Goal: Task Accomplishment & Management: Manage account settings

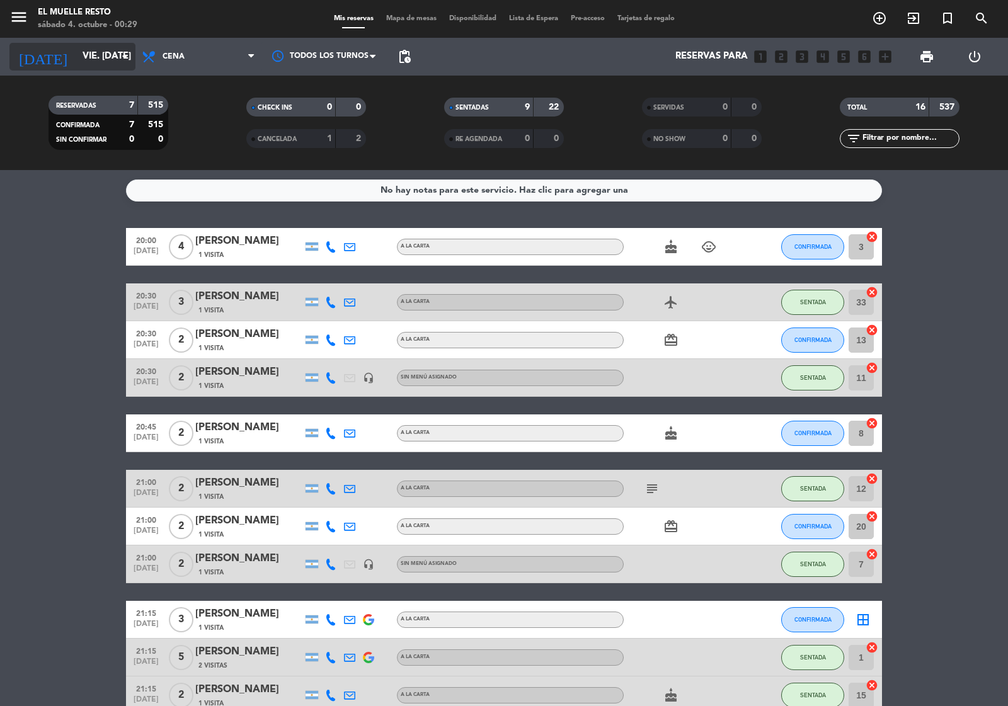
click at [87, 59] on input "vie. [DATE]" at bounding box center [137, 57] width 122 height 24
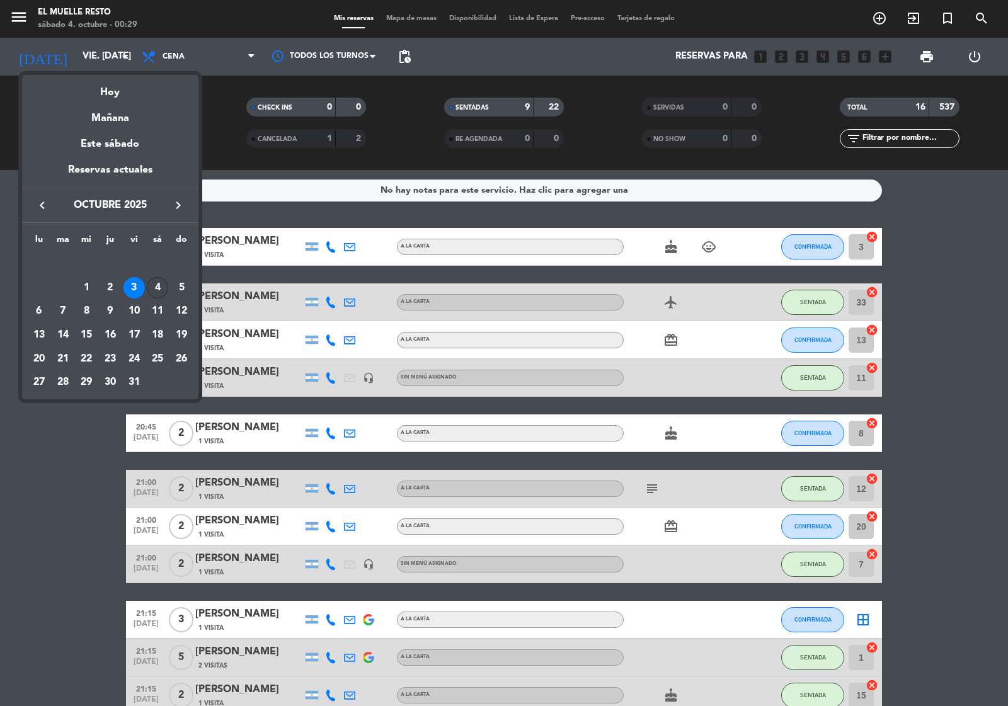
click at [151, 287] on div "4" at bounding box center [157, 287] width 21 height 21
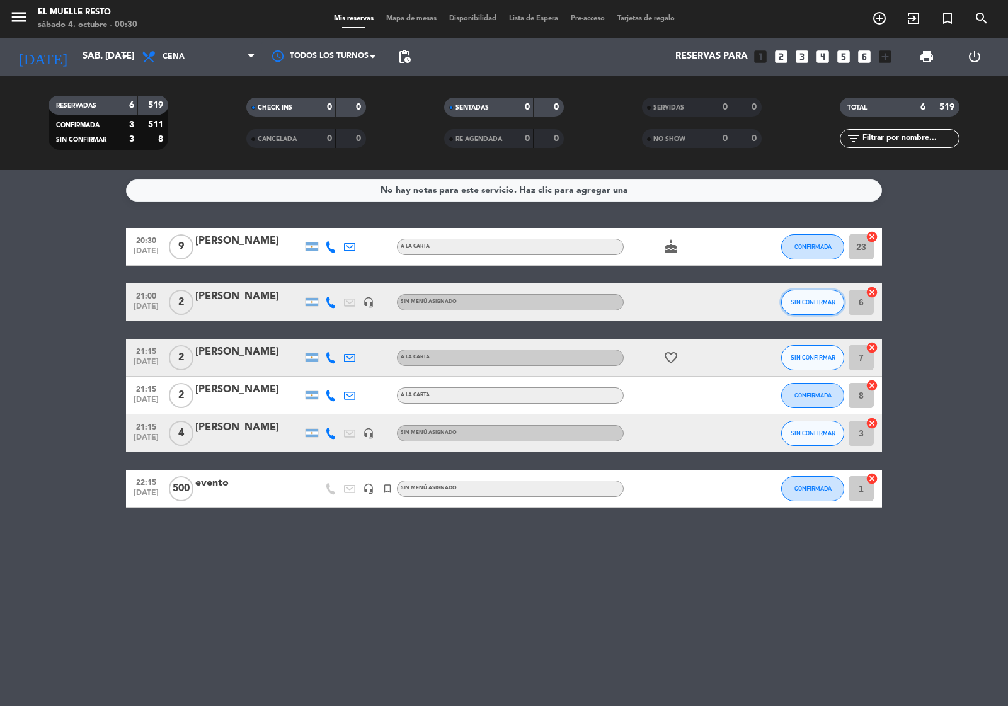
click at [810, 299] on span "SIN CONFIRMAR" at bounding box center [813, 302] width 45 height 7
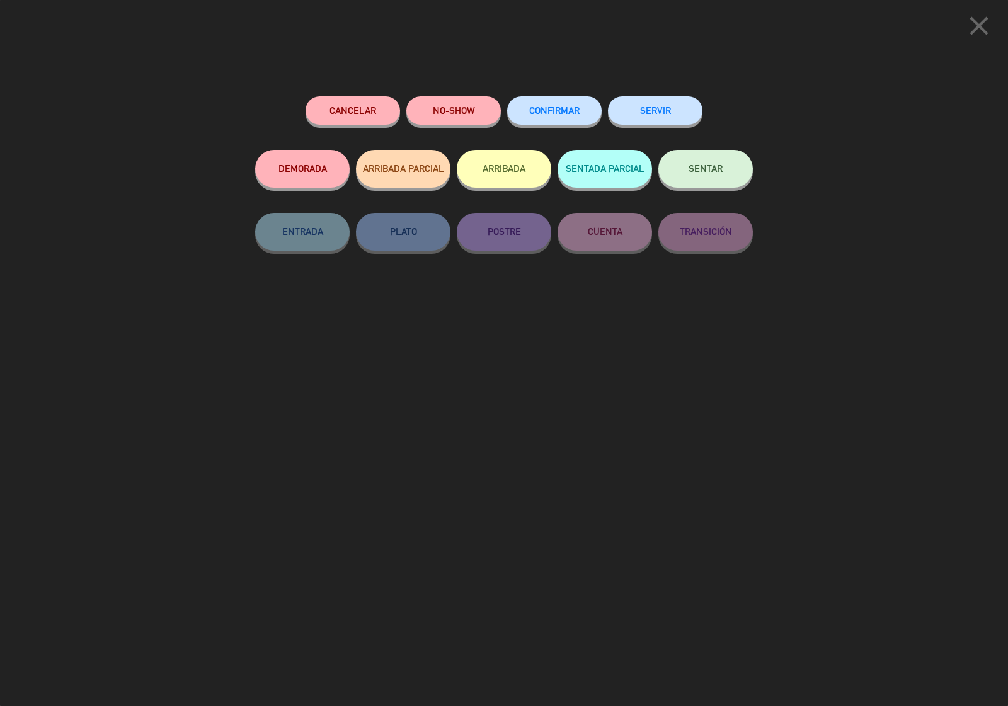
click at [568, 109] on span "CONFIRMAR" at bounding box center [554, 110] width 50 height 11
click at [547, 115] on span "CONFIRMAR" at bounding box center [554, 110] width 50 height 11
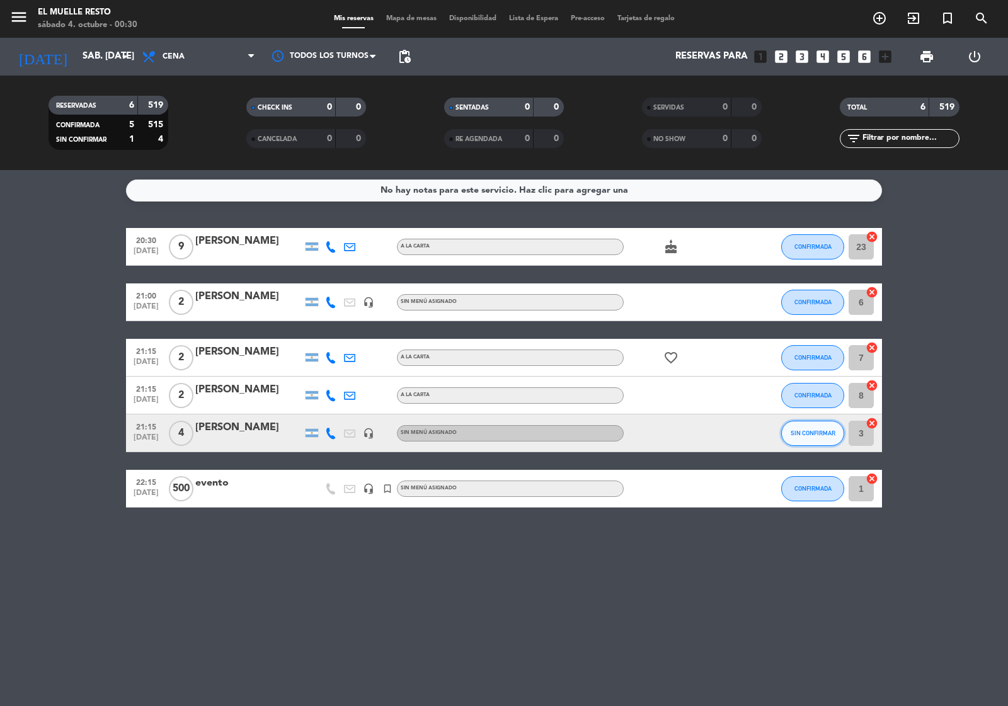
click at [808, 436] on span "SIN CONFIRMAR" at bounding box center [813, 433] width 45 height 7
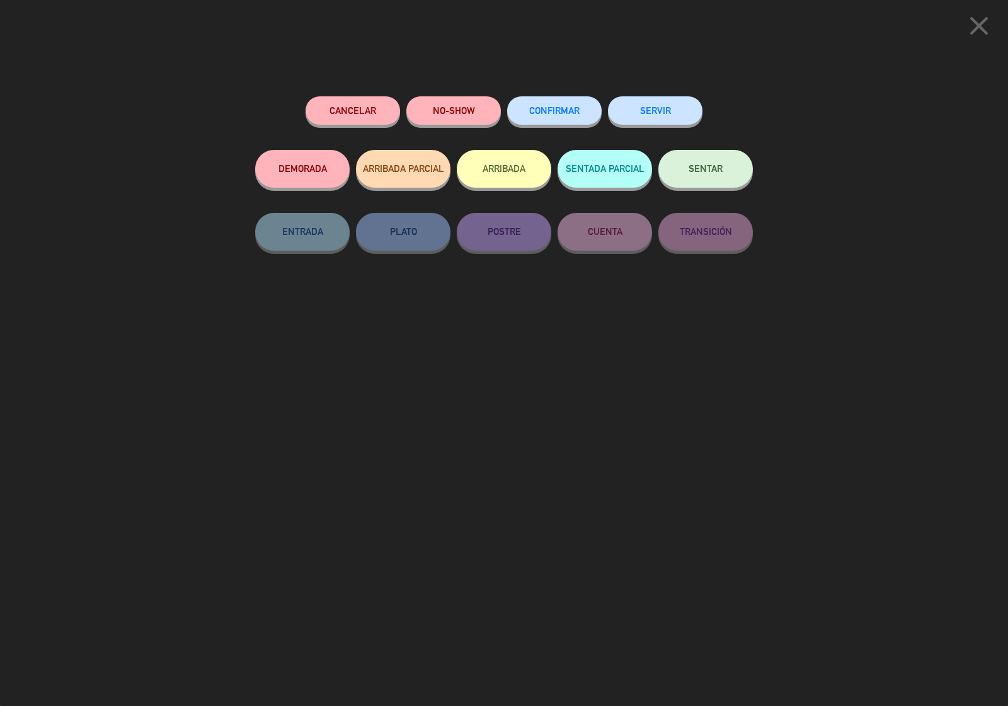
click at [561, 107] on span "CONFIRMAR" at bounding box center [554, 110] width 50 height 11
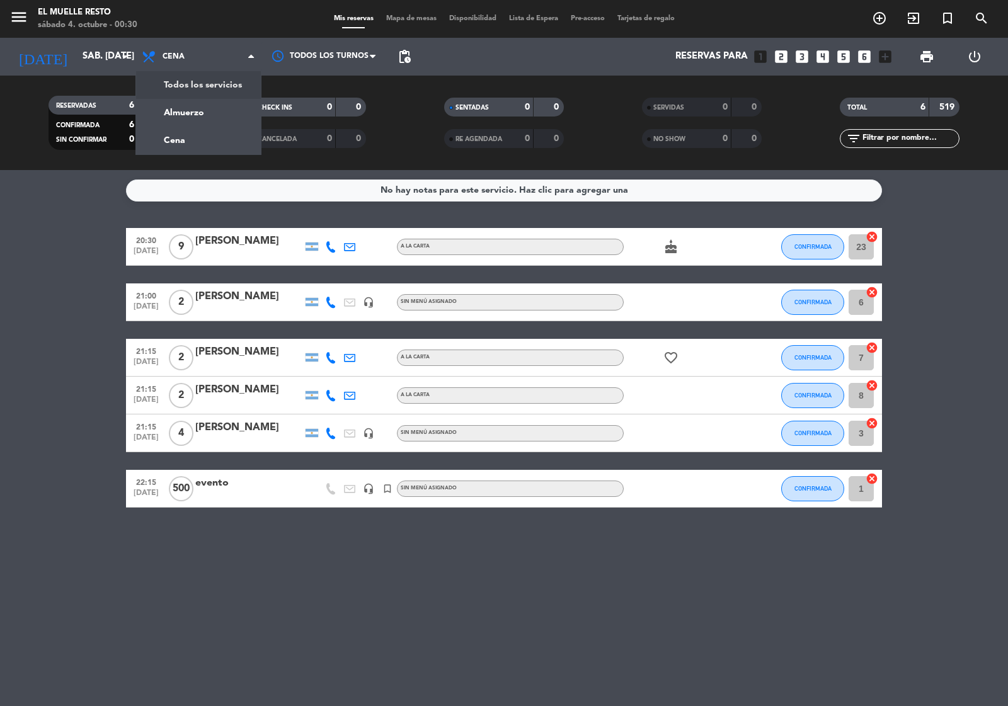
click at [222, 89] on div "menu El Muelle Resto sábado 4. octubre - 00:30 Mis reservas Mapa de mesas Dispo…" at bounding box center [504, 85] width 1008 height 170
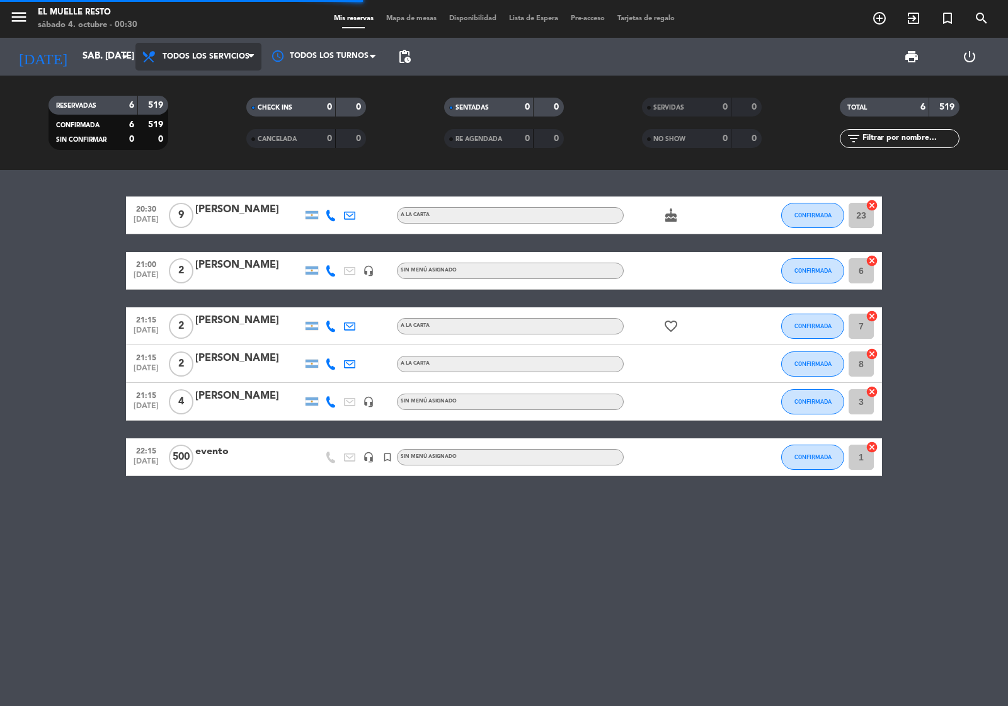
click at [234, 64] on span "Todos los servicios" at bounding box center [198, 57] width 126 height 28
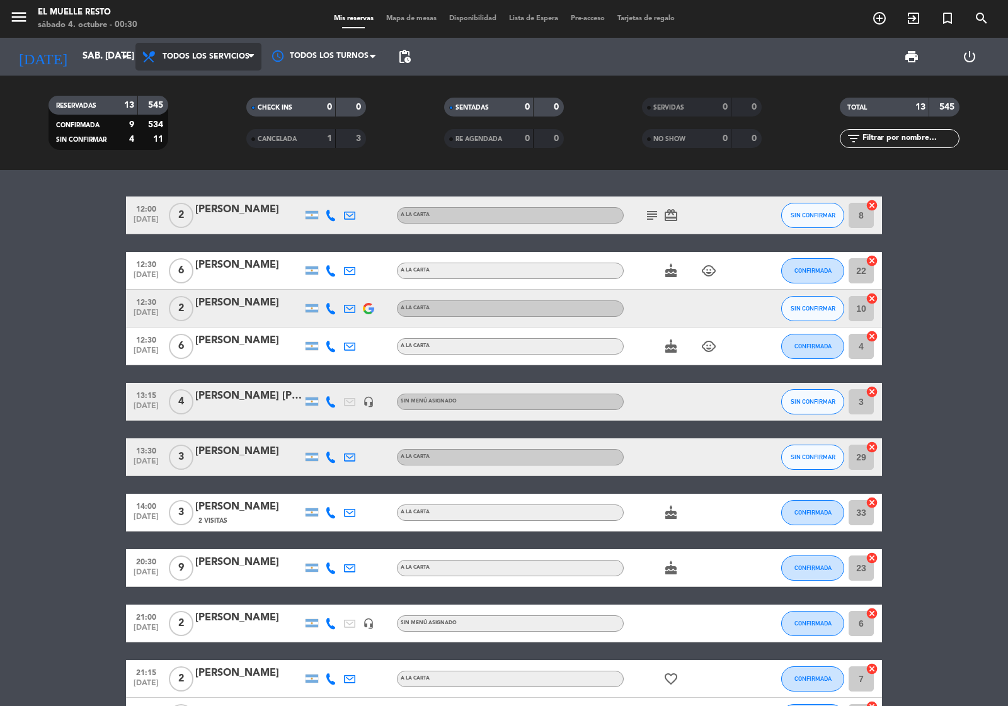
click at [231, 57] on span "Todos los servicios" at bounding box center [206, 56] width 87 height 9
click at [205, 105] on div "menu El Muelle Resto sábado 4. octubre - 00:30 Mis reservas Mapa de mesas Dispo…" at bounding box center [504, 85] width 1008 height 170
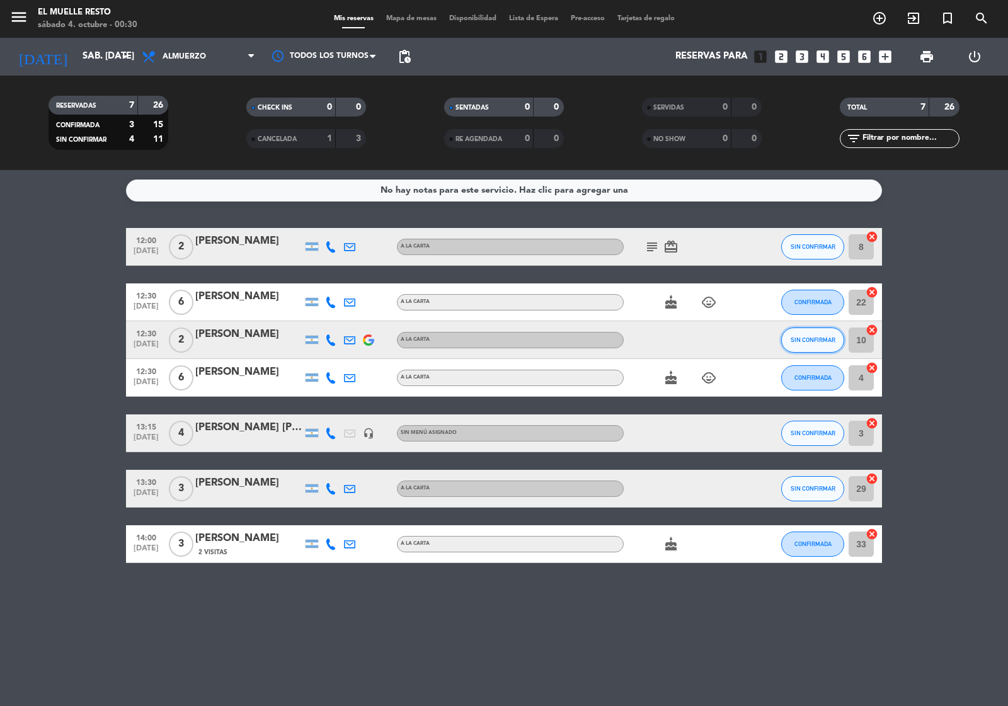
click at [810, 338] on span "SIN CONFIRMAR" at bounding box center [813, 339] width 45 height 7
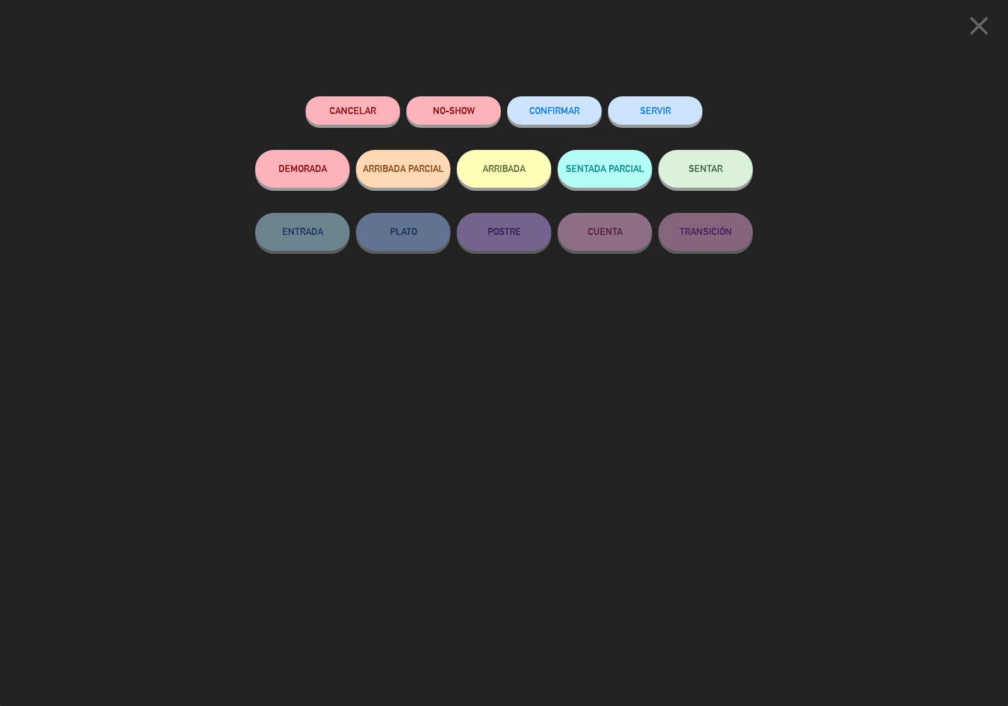
click at [536, 88] on div "Cancelar NO-SHOW CONFIRMAR SERVIR DEMORADA ARRIBADA PARCIAL ARRIBADA SENTADA PA…" at bounding box center [503, 397] width 515 height 619
click at [537, 105] on button "CONFIRMAR" at bounding box center [554, 110] width 95 height 28
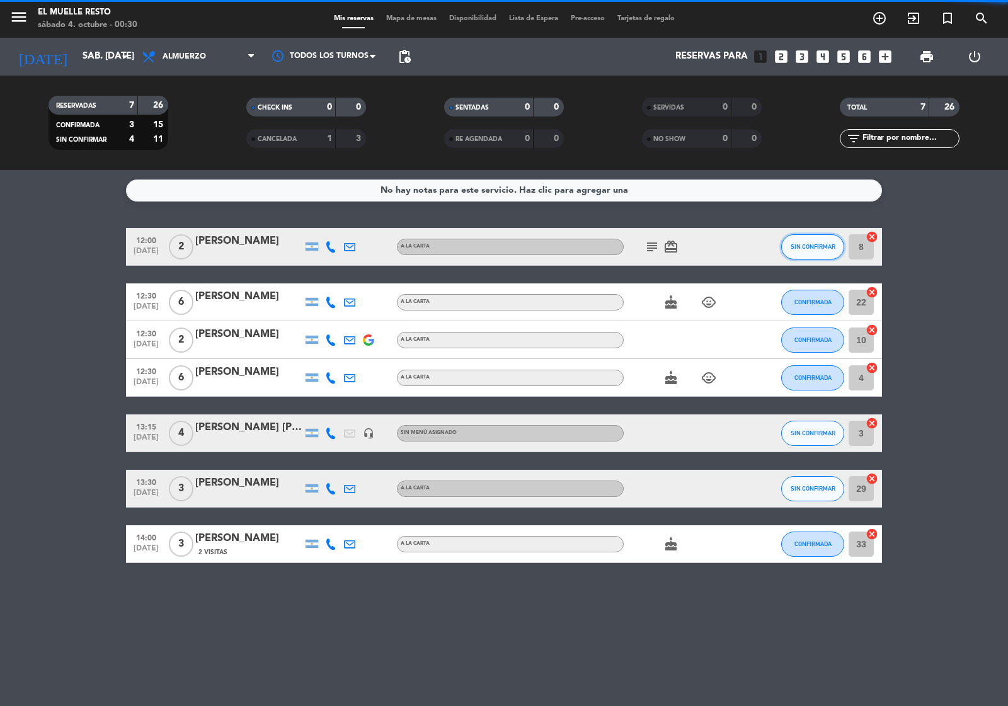
click at [824, 238] on button "SIN CONFIRMAR" at bounding box center [812, 246] width 63 height 25
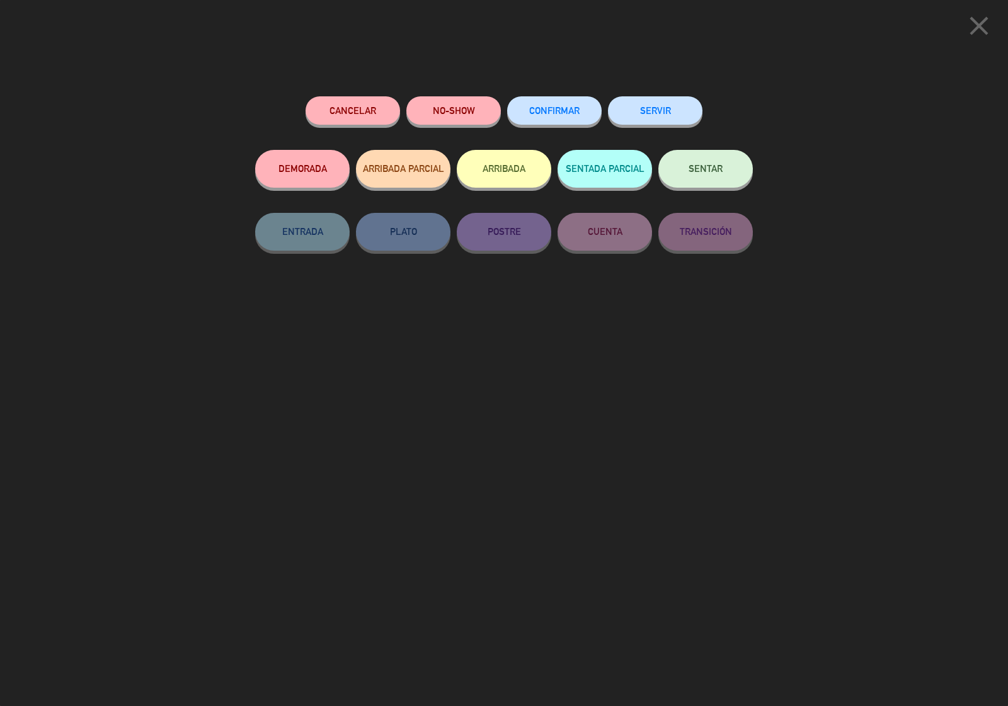
click at [578, 114] on span "CONFIRMAR" at bounding box center [554, 110] width 50 height 11
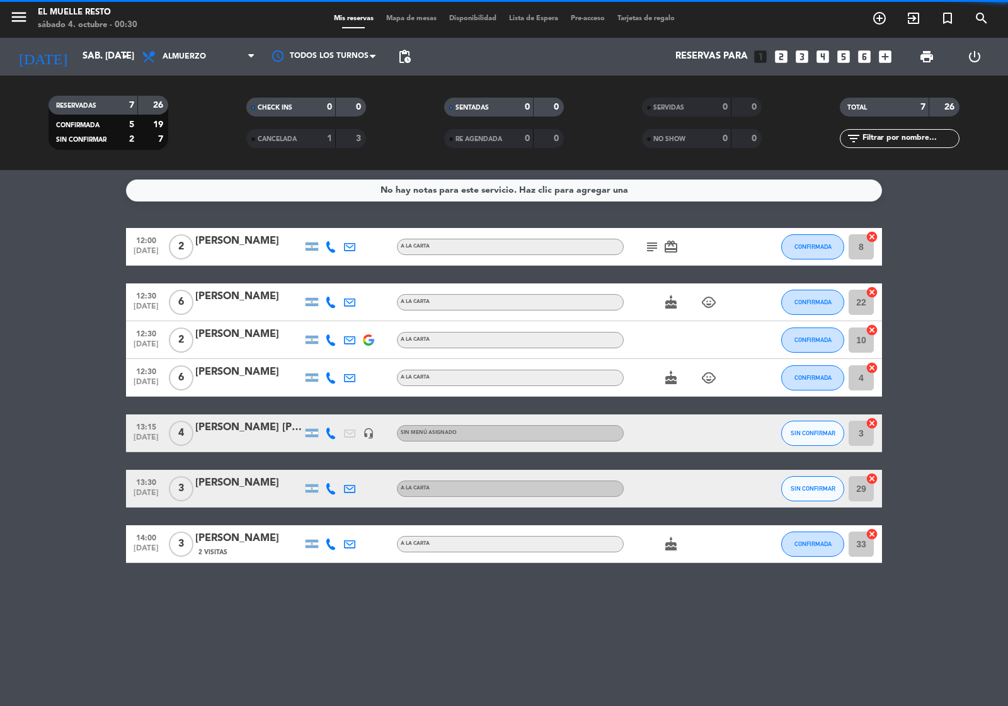
click at [813, 427] on button "SIN CONFIRMAR" at bounding box center [812, 433] width 63 height 25
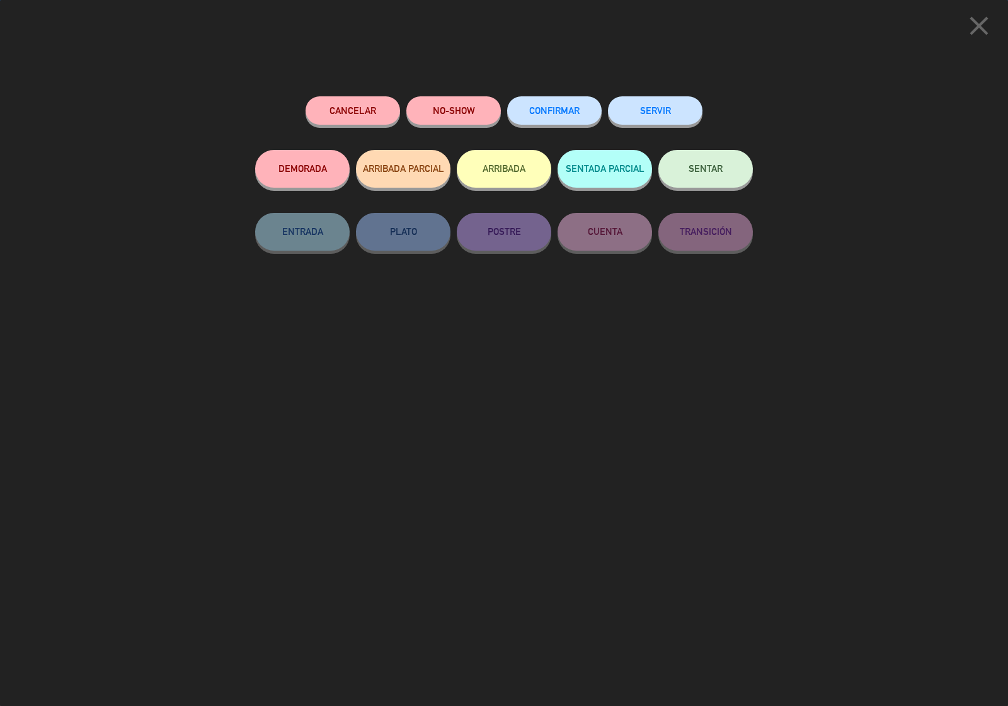
click at [556, 117] on button "CONFIRMAR" at bounding box center [554, 110] width 95 height 28
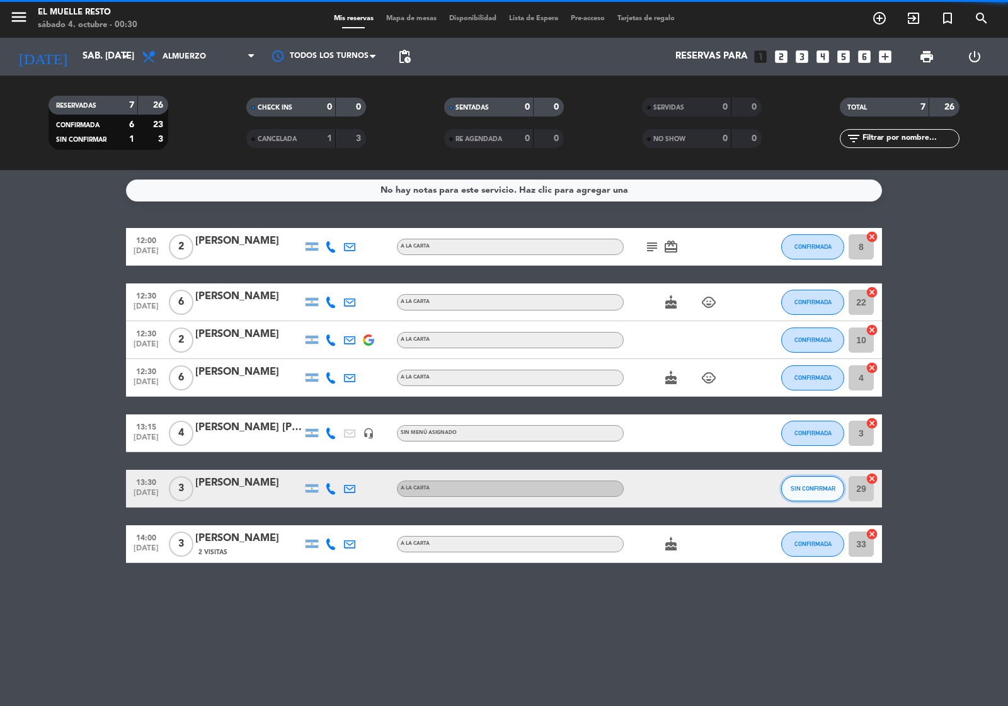
click at [818, 489] on span "SIN CONFIRMAR" at bounding box center [813, 488] width 45 height 7
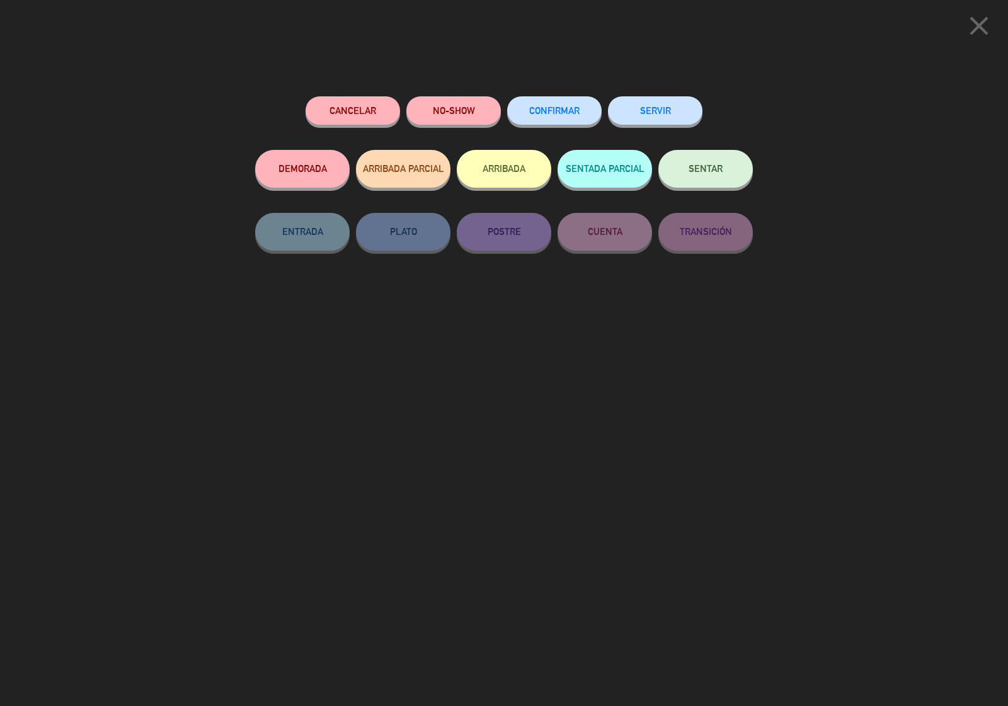
click at [568, 120] on button "CONFIRMAR" at bounding box center [554, 110] width 95 height 28
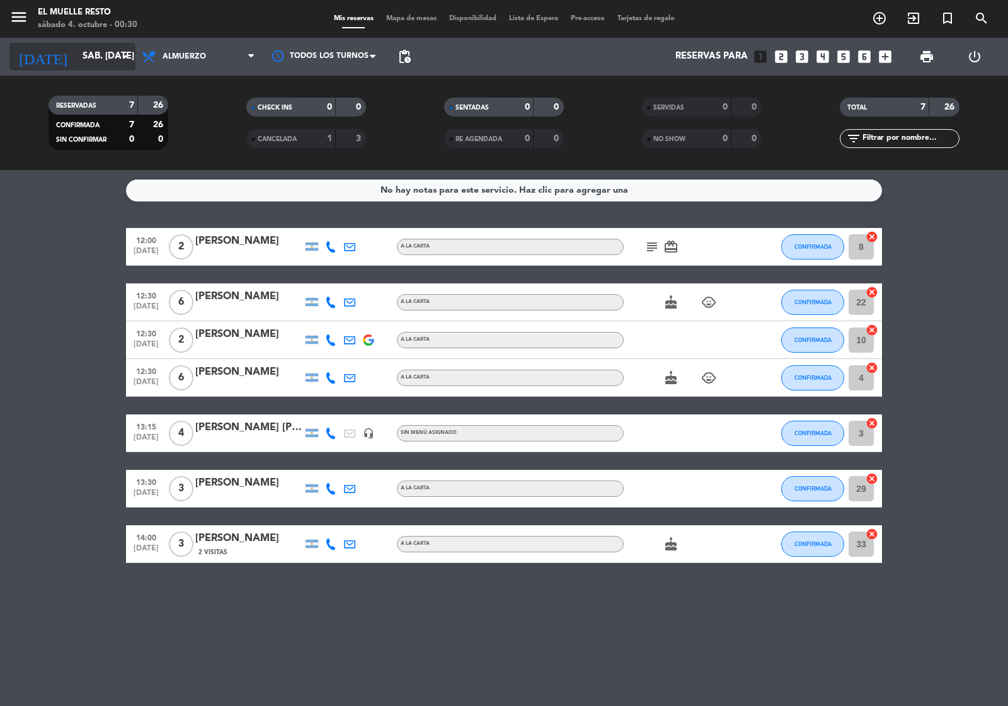
click at [101, 55] on input "sáb. [DATE]" at bounding box center [137, 57] width 122 height 24
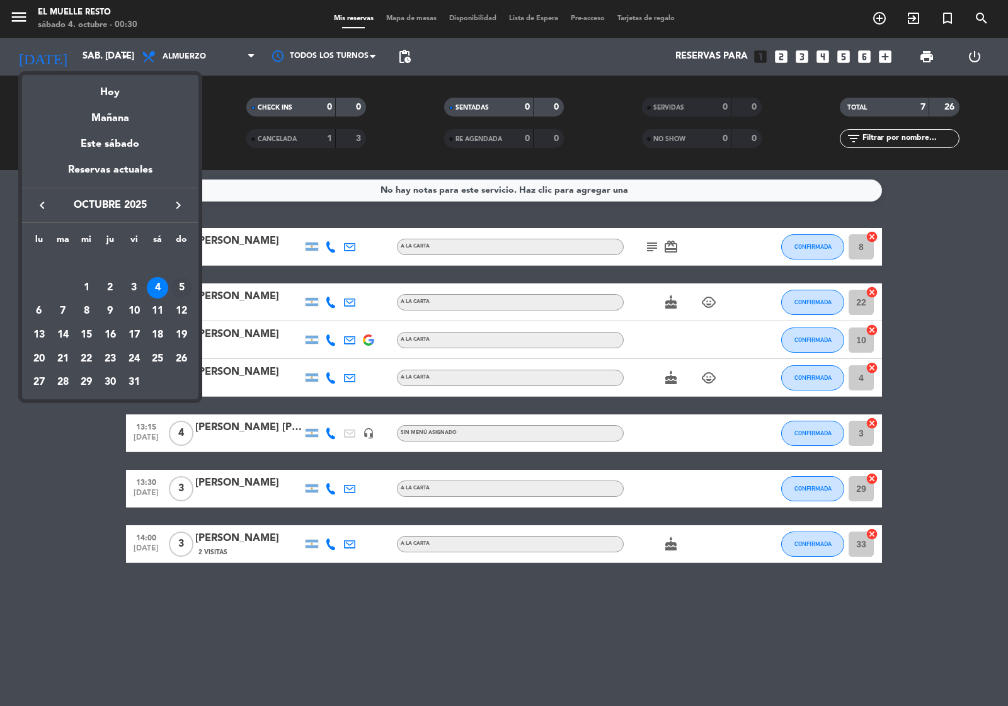
click at [180, 288] on div "5" at bounding box center [181, 287] width 21 height 21
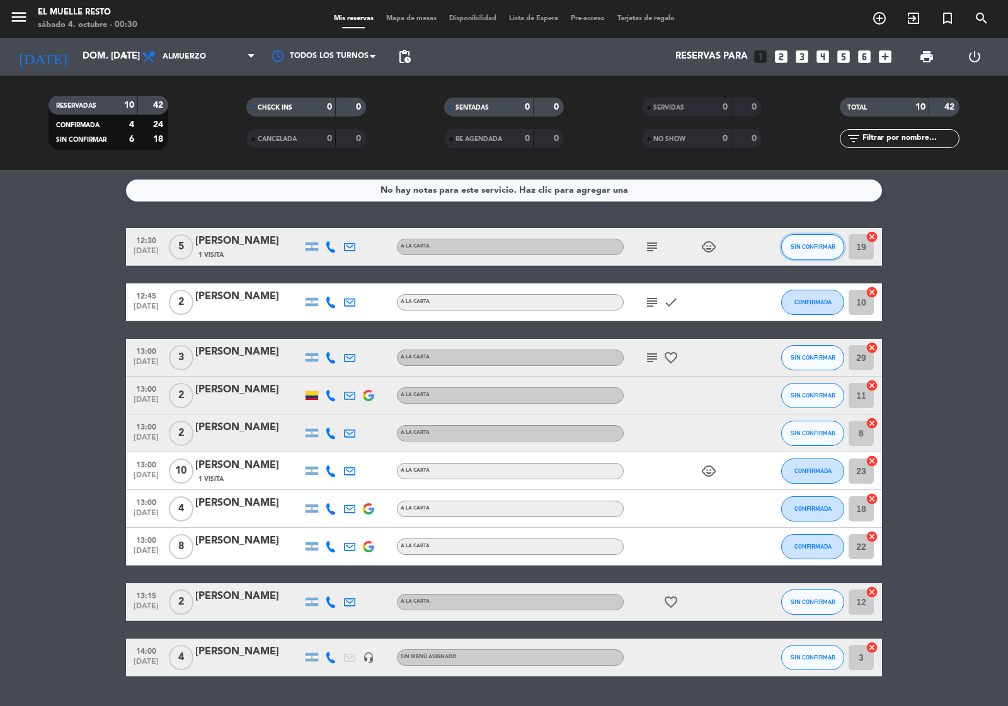
click at [811, 238] on button "SIN CONFIRMAR" at bounding box center [812, 246] width 63 height 25
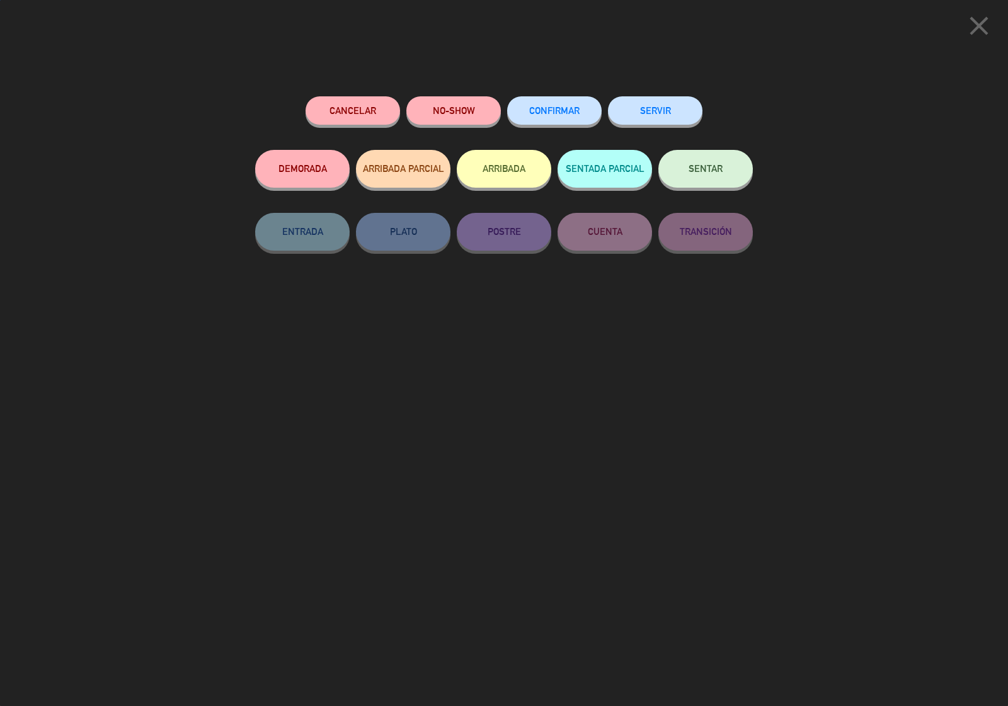
click at [559, 108] on span "CONFIRMAR" at bounding box center [554, 110] width 50 height 11
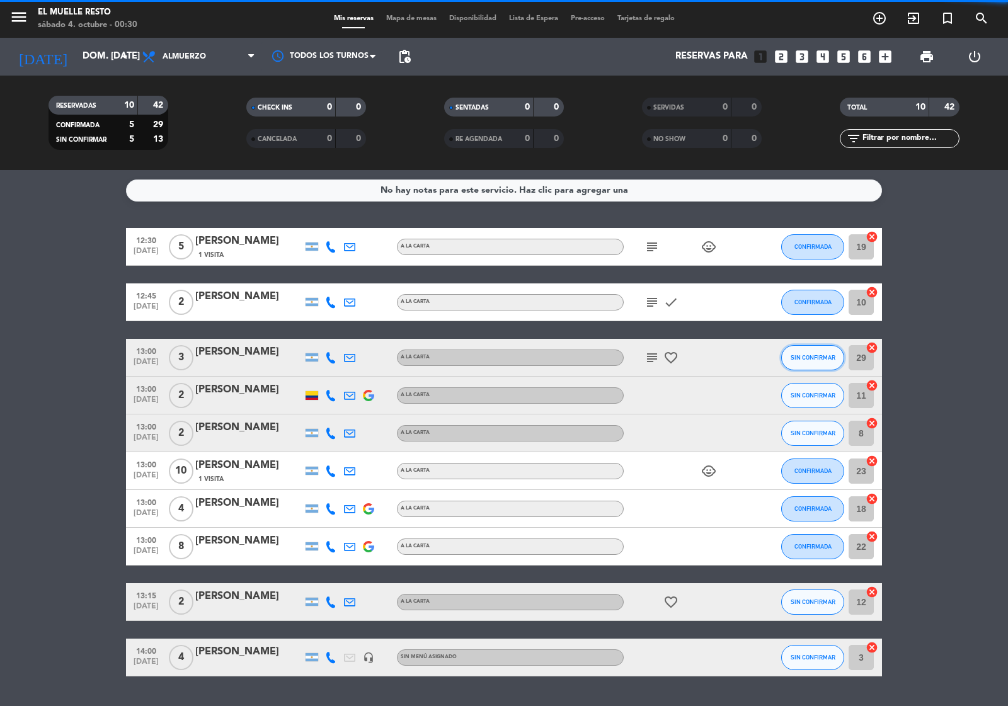
click at [799, 350] on button "SIN CONFIRMAR" at bounding box center [812, 357] width 63 height 25
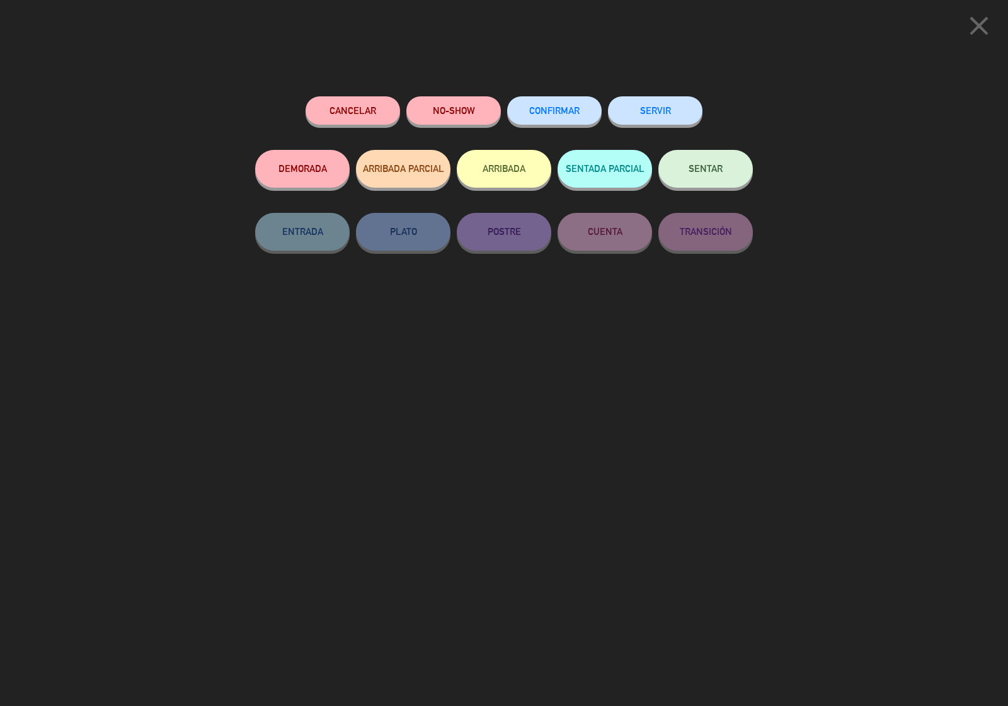
click at [566, 111] on span "CONFIRMAR" at bounding box center [554, 110] width 50 height 11
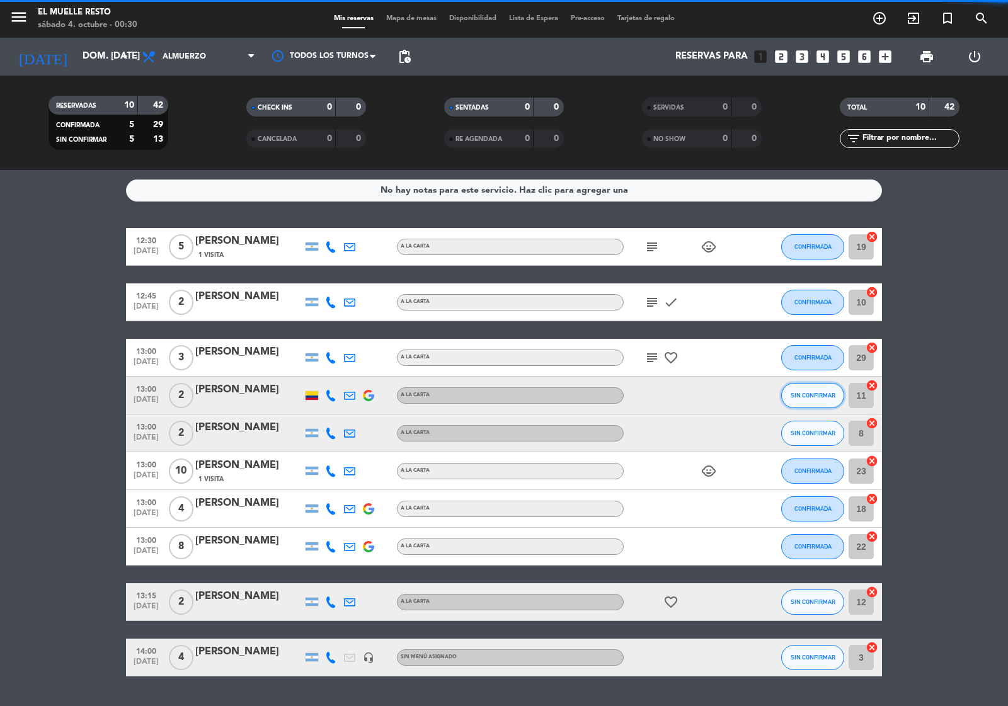
click at [818, 397] on span "SIN CONFIRMAR" at bounding box center [813, 395] width 45 height 7
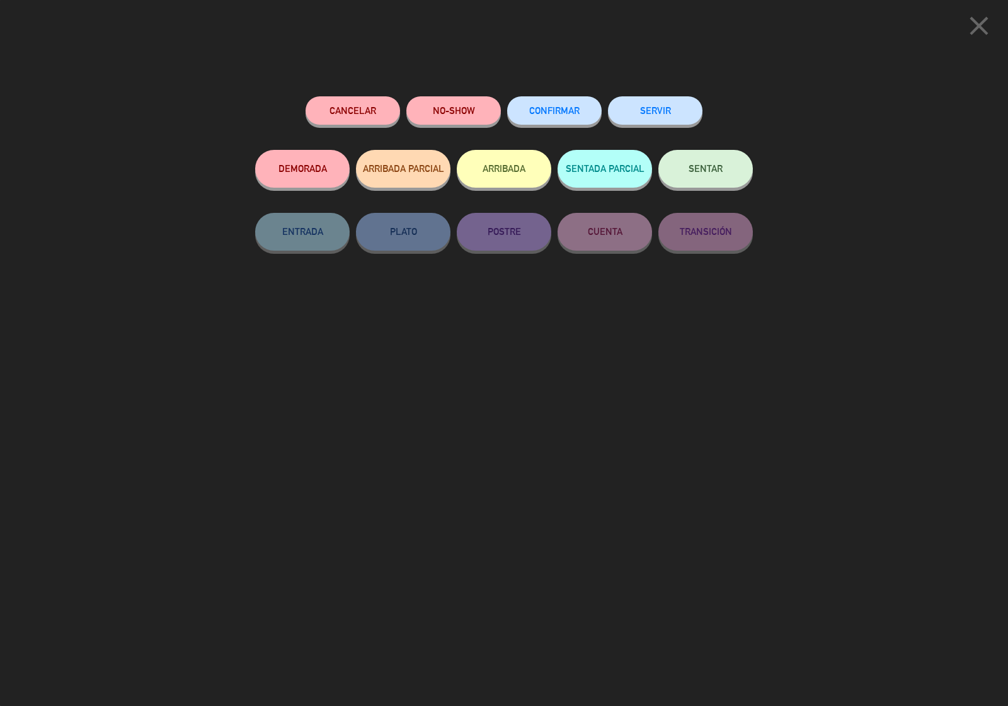
click at [549, 93] on div "Cancelar NO-SHOW CONFIRMAR SERVIR DEMORADA ARRIBADA PARCIAL ARRIBADA SENTADA PA…" at bounding box center [503, 397] width 515 height 619
click at [549, 96] on div "Cancelar NO-SHOW CONFIRMAR SERVIR DEMORADA ARRIBADA PARCIAL ARRIBADA SENTADA PA…" at bounding box center [503, 397] width 515 height 619
click at [550, 101] on button "CONFIRMAR" at bounding box center [554, 110] width 95 height 28
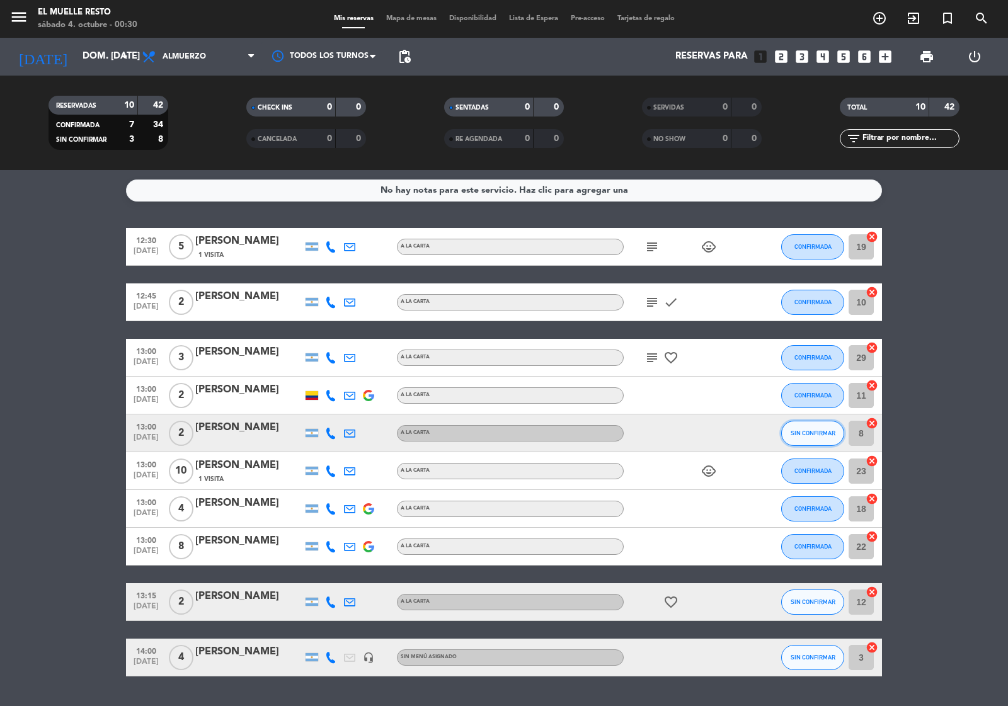
click at [794, 427] on button "SIN CONFIRMAR" at bounding box center [812, 433] width 63 height 25
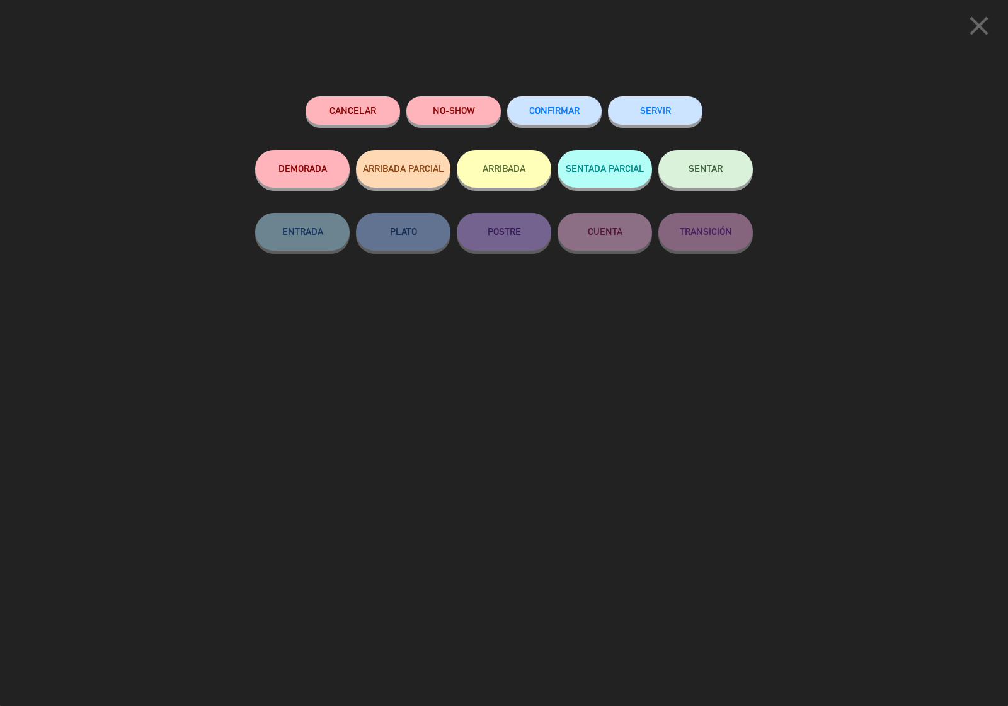
click at [565, 121] on button "CONFIRMAR" at bounding box center [554, 110] width 95 height 28
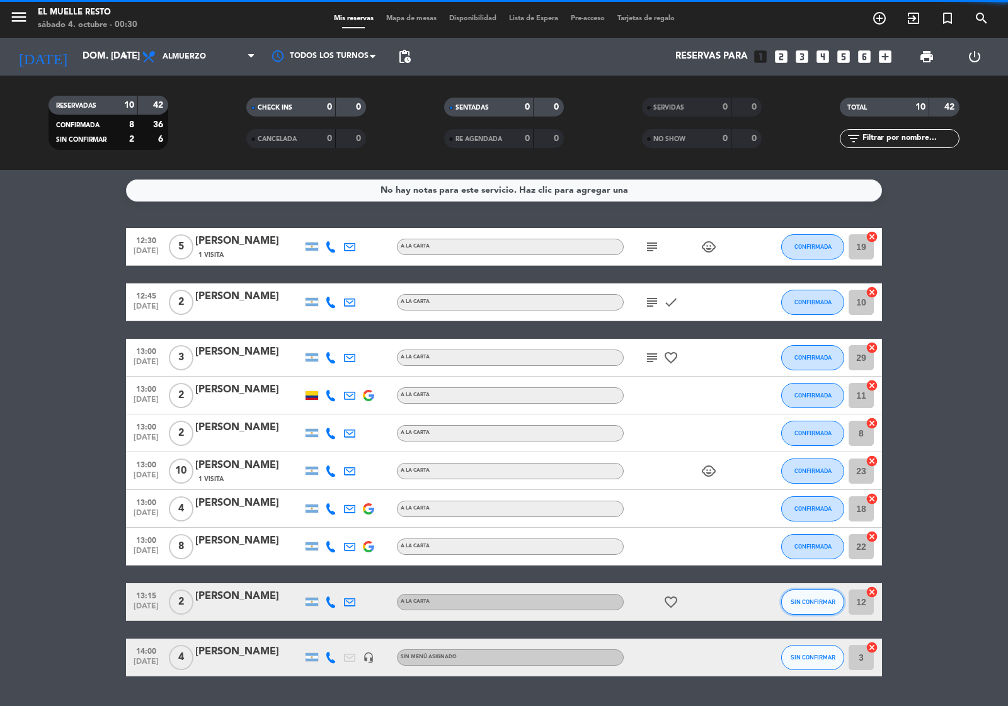
click at [808, 596] on button "SIN CONFIRMAR" at bounding box center [812, 602] width 63 height 25
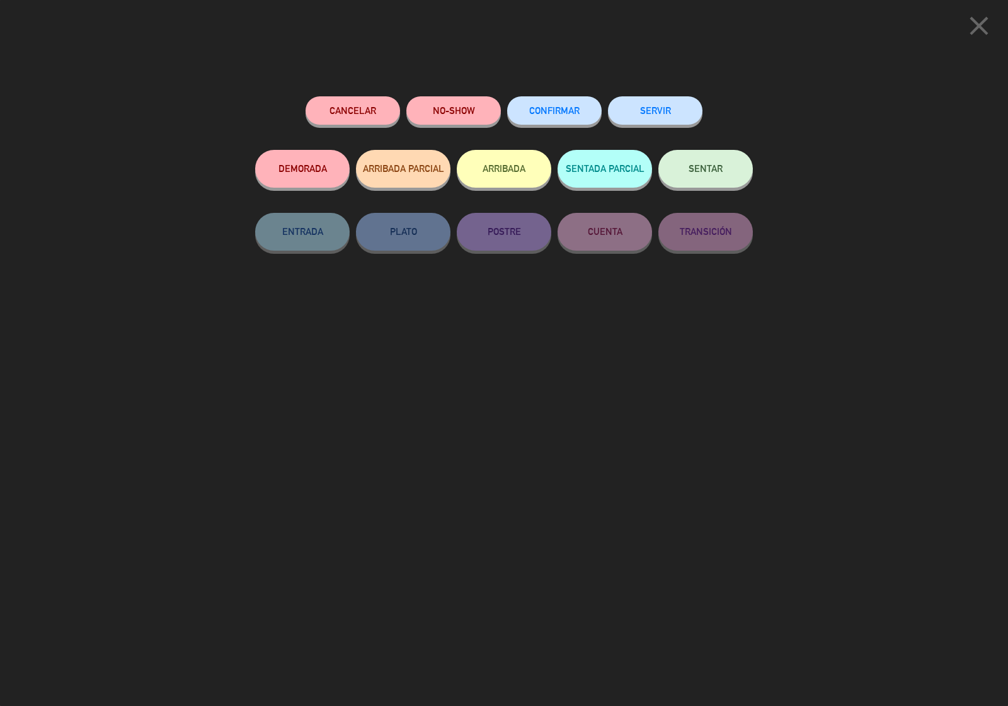
click at [562, 114] on span "CONFIRMAR" at bounding box center [554, 110] width 50 height 11
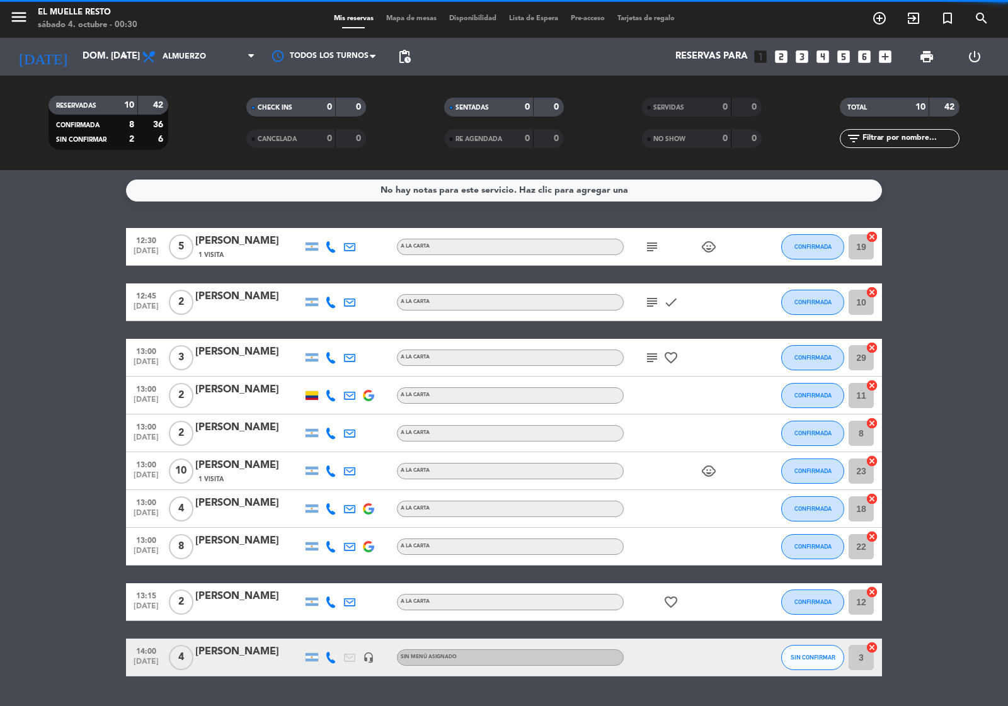
scroll to position [33, 0]
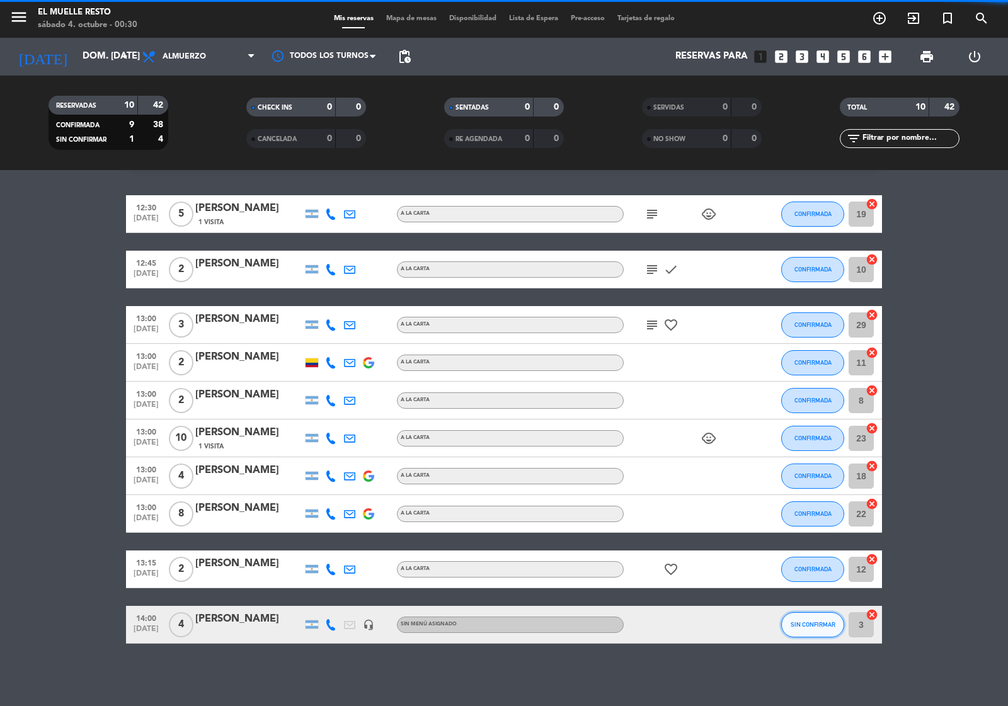
click at [799, 632] on button "SIN CONFIRMAR" at bounding box center [812, 624] width 63 height 25
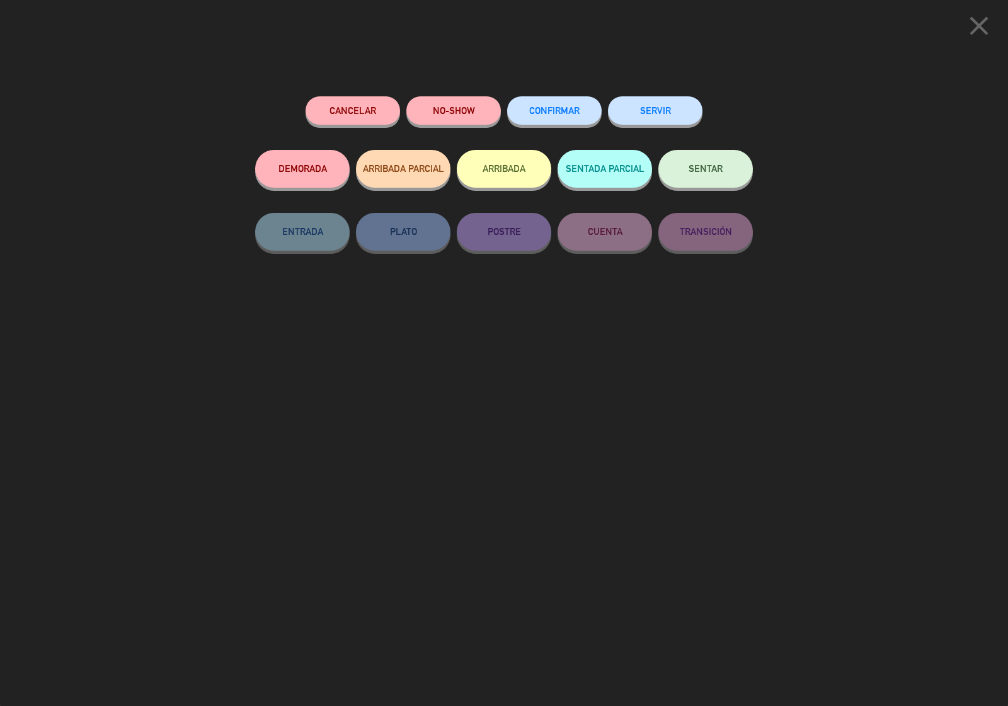
click at [550, 118] on button "CONFIRMAR" at bounding box center [554, 110] width 95 height 28
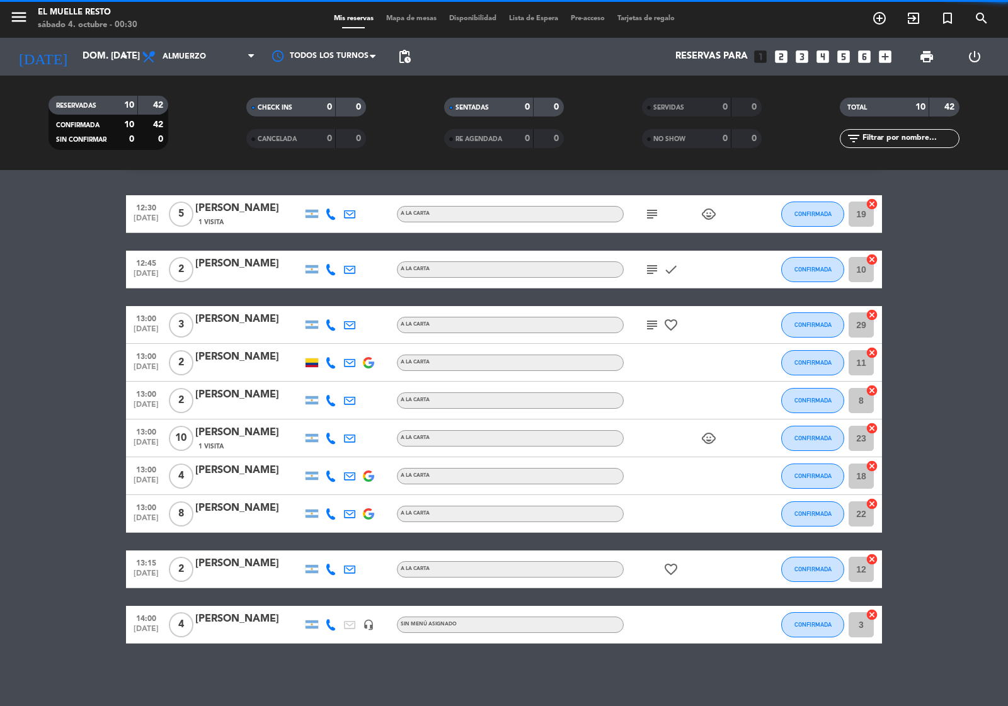
scroll to position [0, 0]
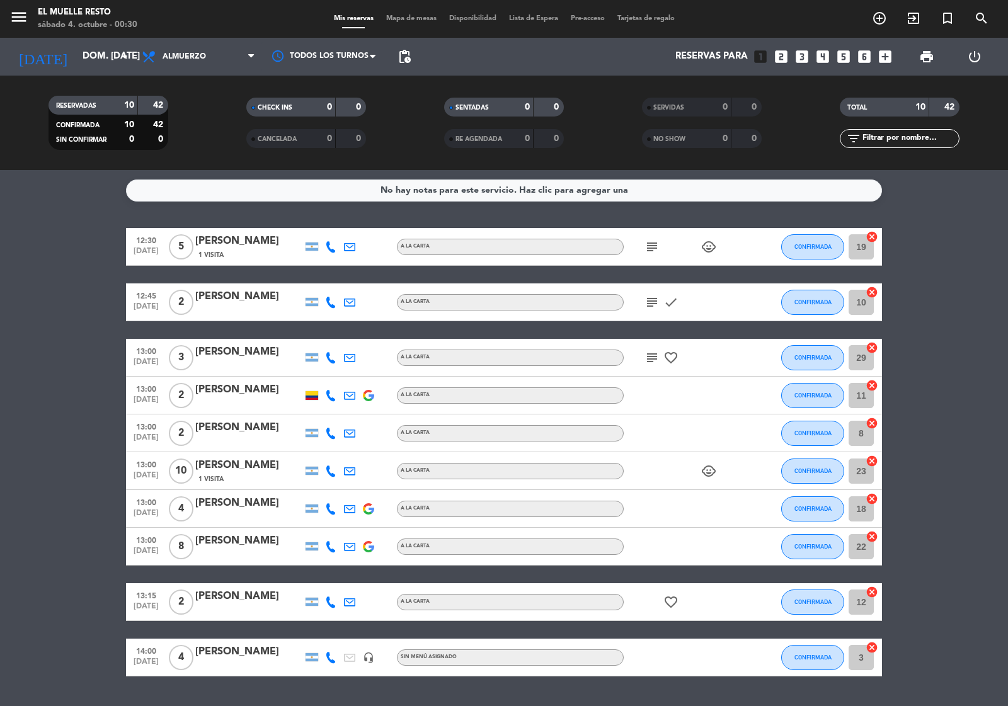
click at [88, 39] on div "[DATE] dom. [DATE] arrow_drop_down" at bounding box center [72, 57] width 126 height 38
click at [85, 44] on div "[DATE] dom. [DATE] arrow_drop_down" at bounding box center [72, 57] width 126 height 28
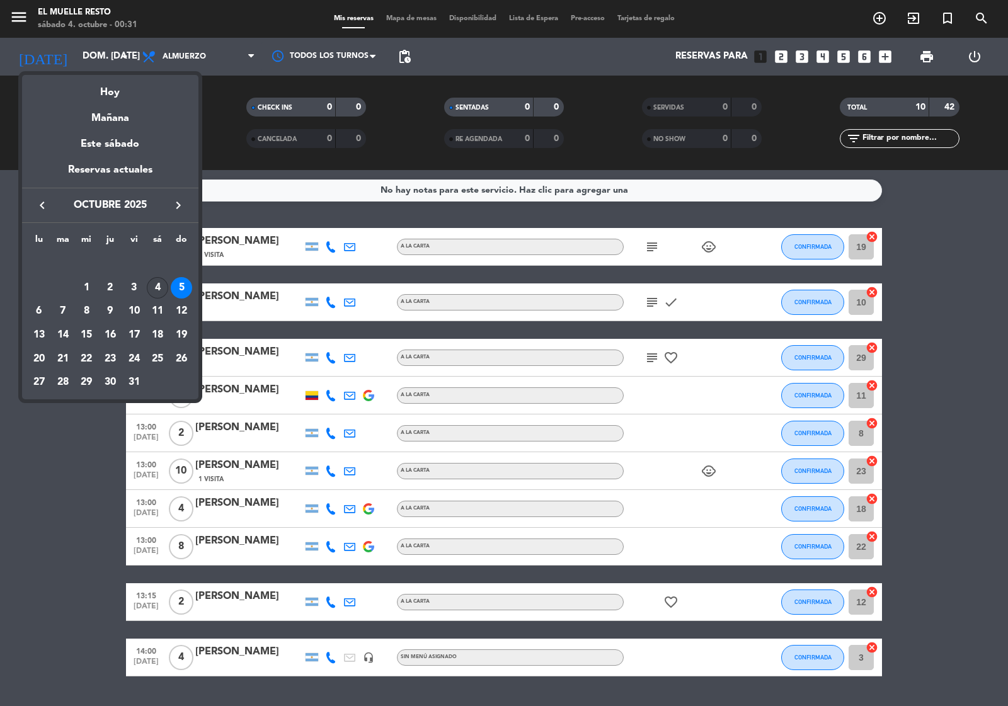
click at [155, 287] on div "4" at bounding box center [157, 287] width 21 height 21
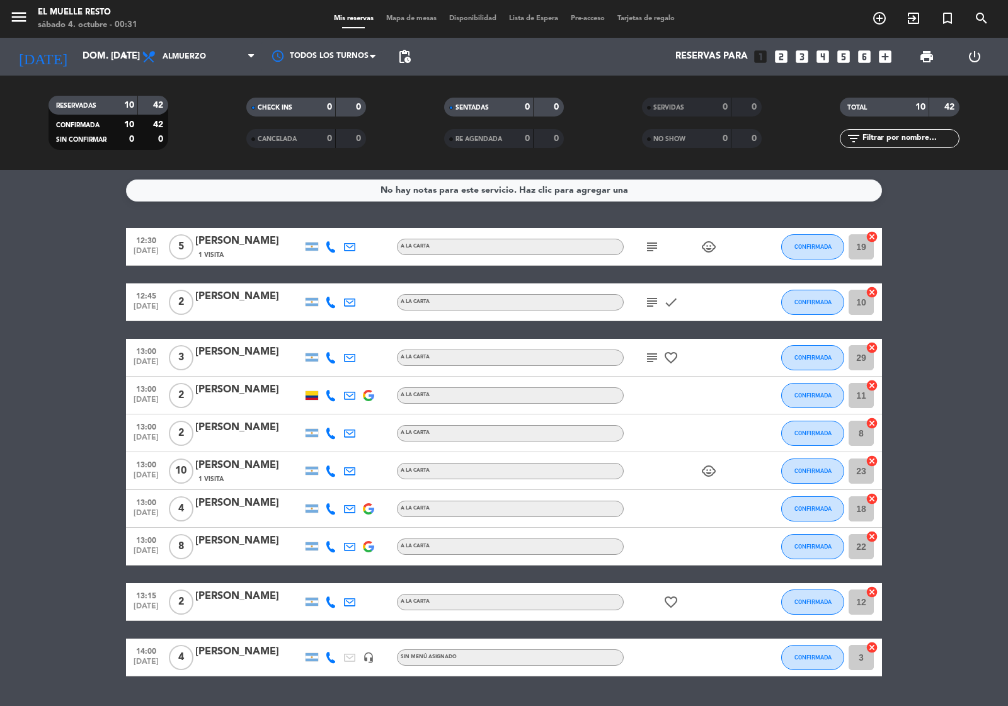
type input "sáb. [DATE]"
